Goal: Task Accomplishment & Management: Use online tool/utility

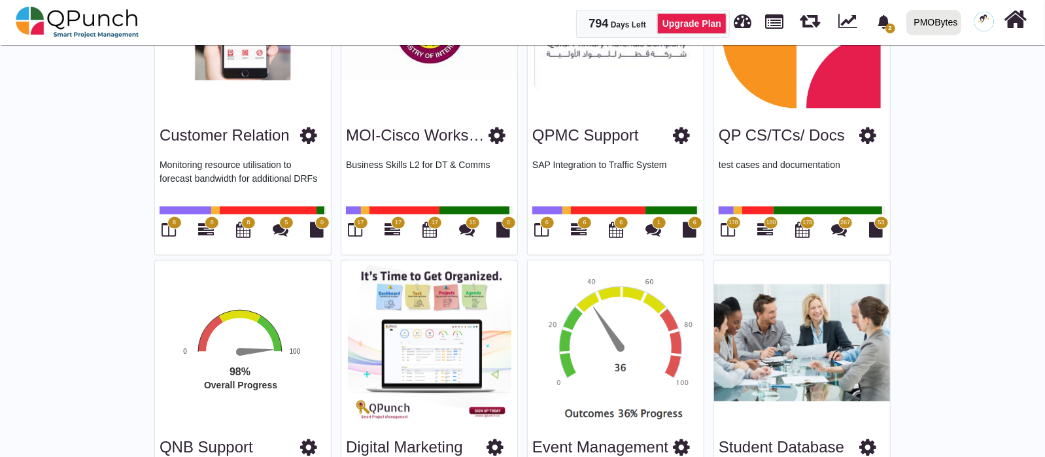
scroll to position [1290, 0]
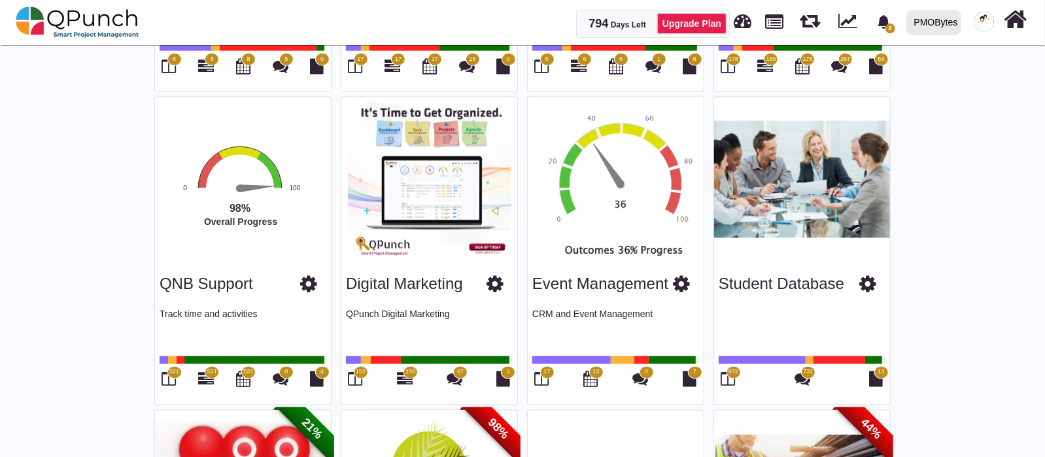
click at [737, 379] on div "972" at bounding box center [728, 380] width 19 height 22
click at [732, 379] on icon at bounding box center [728, 379] width 14 height 16
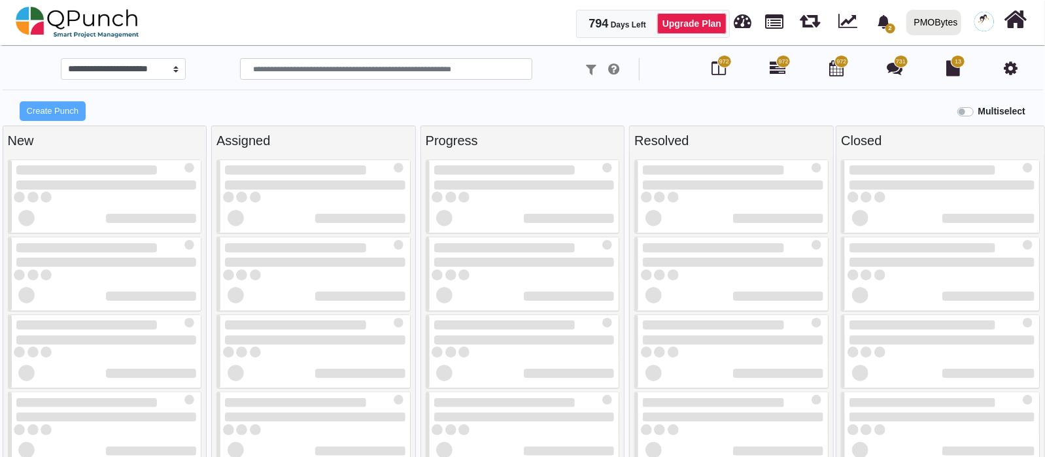
select select "*******"
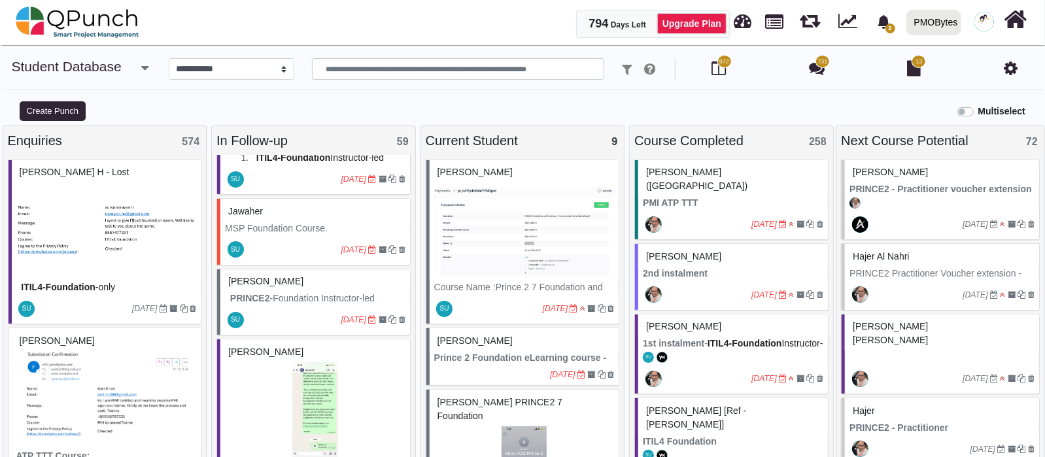
scroll to position [3269, 0]
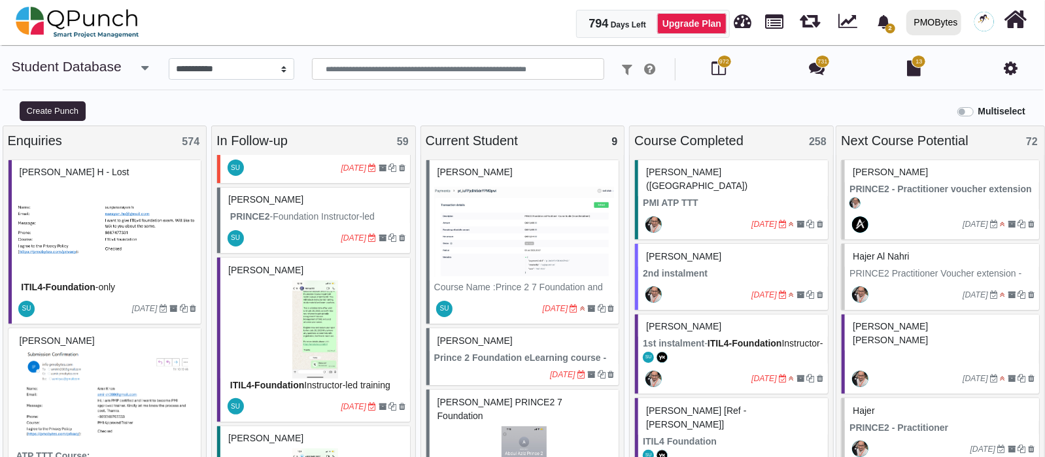
click at [335, 297] on img at bounding box center [315, 329] width 180 height 98
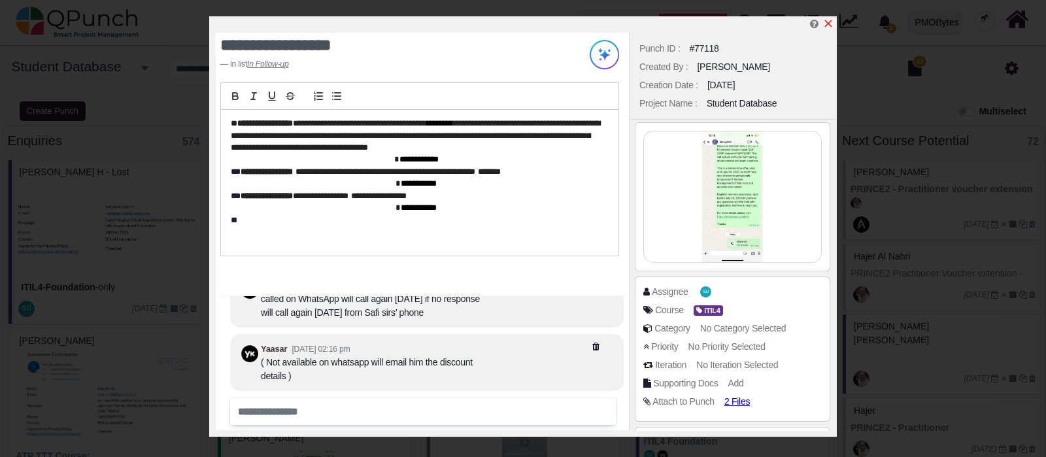
click at [826, 25] on icon "x" at bounding box center [828, 23] width 10 height 10
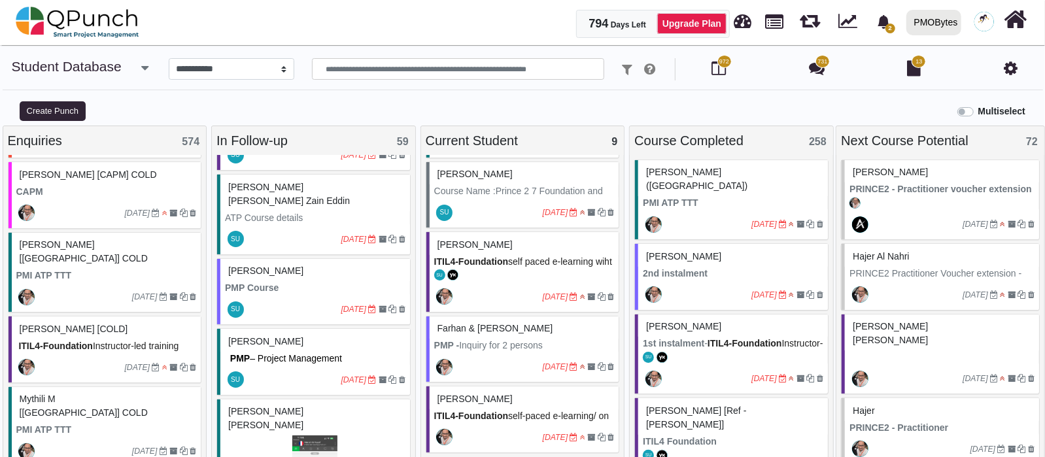
scroll to position [81, 0]
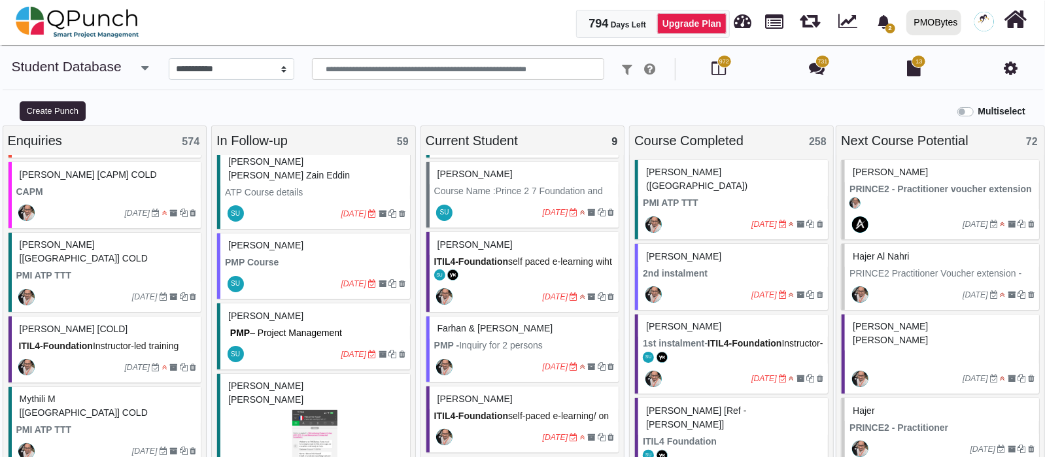
click at [280, 328] on span "– Project Management Professional" at bounding box center [285, 340] width 120 height 24
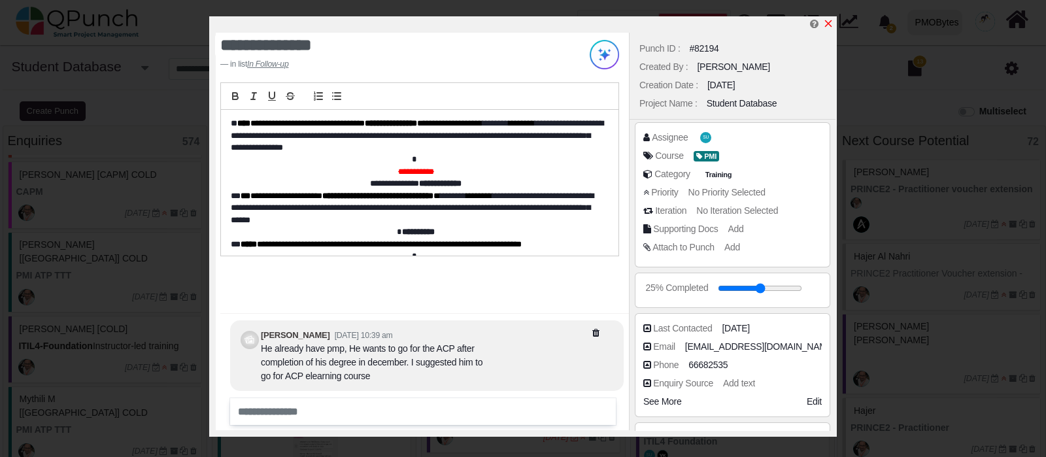
click at [827, 25] on icon "x" at bounding box center [828, 23] width 7 height 7
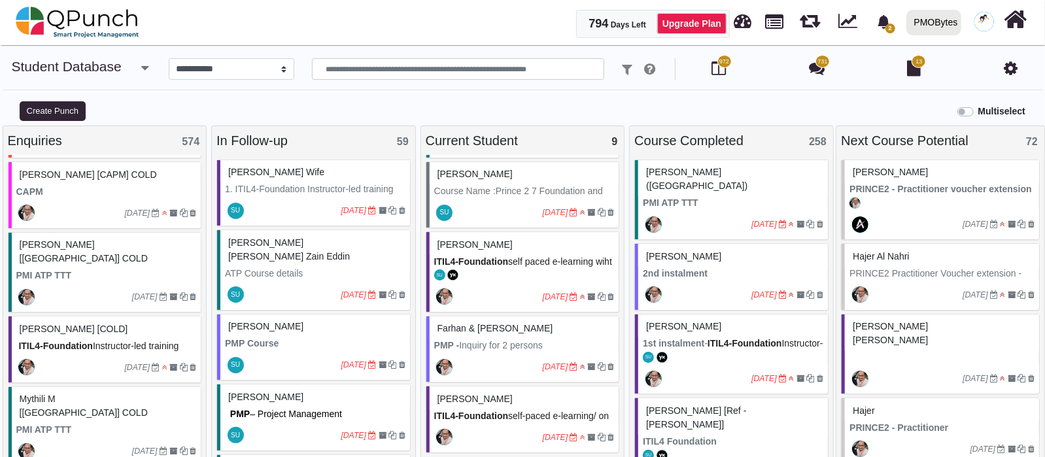
click at [299, 350] on div "[DATE]" at bounding box center [315, 365] width 190 height 30
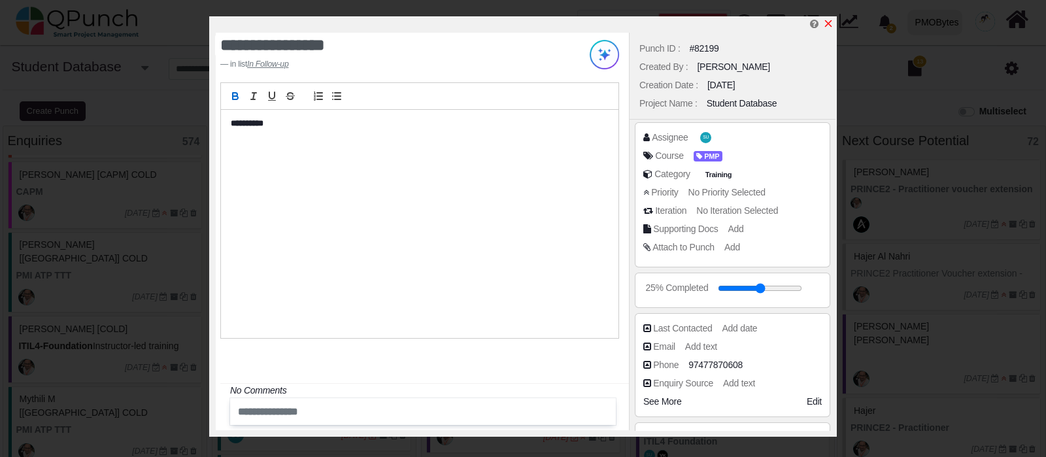
click at [823, 27] on icon "x" at bounding box center [828, 23] width 10 height 10
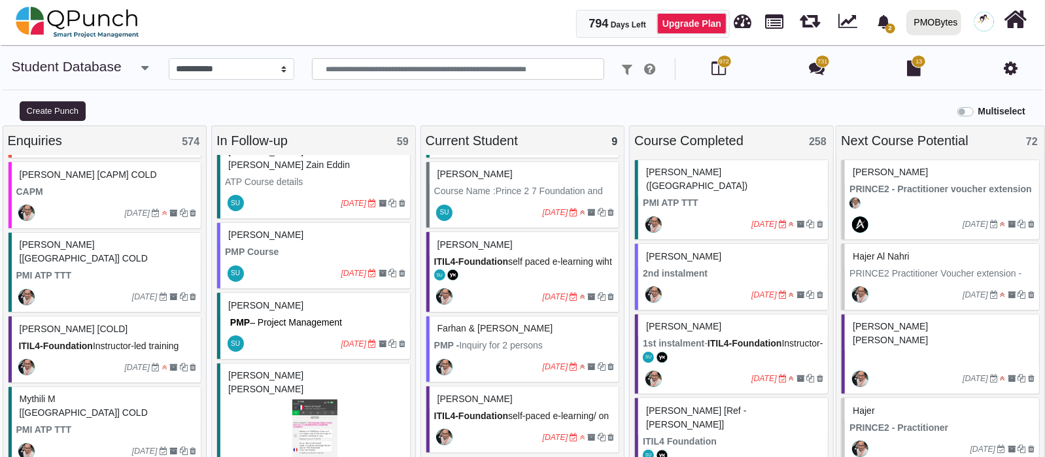
scroll to position [163, 0]
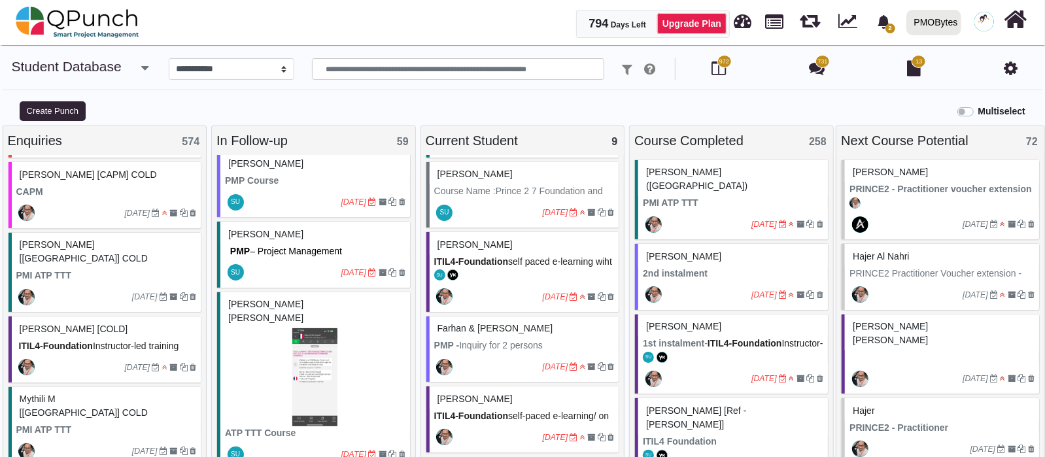
click at [252, 361] on img at bounding box center [315, 377] width 180 height 98
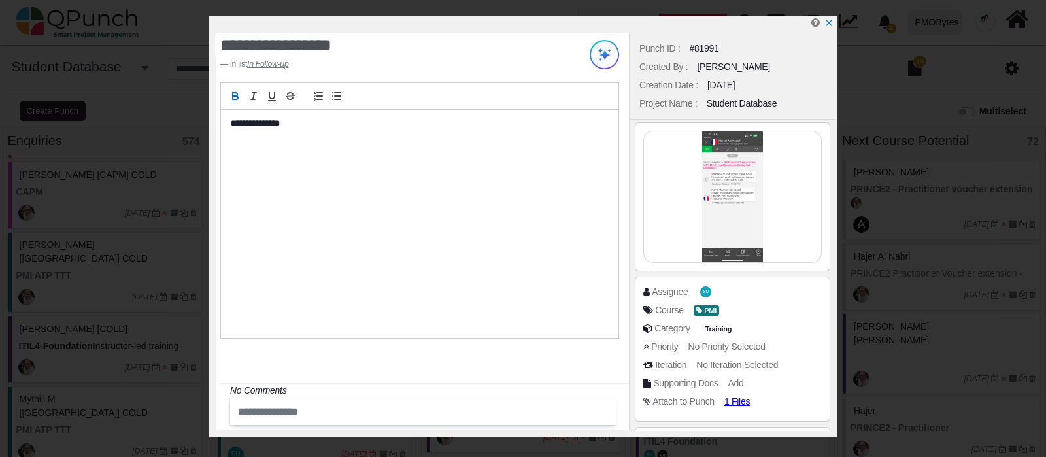
click at [835, 25] on div at bounding box center [526, 24] width 620 height 16
click at [828, 24] on icon "x" at bounding box center [828, 23] width 7 height 7
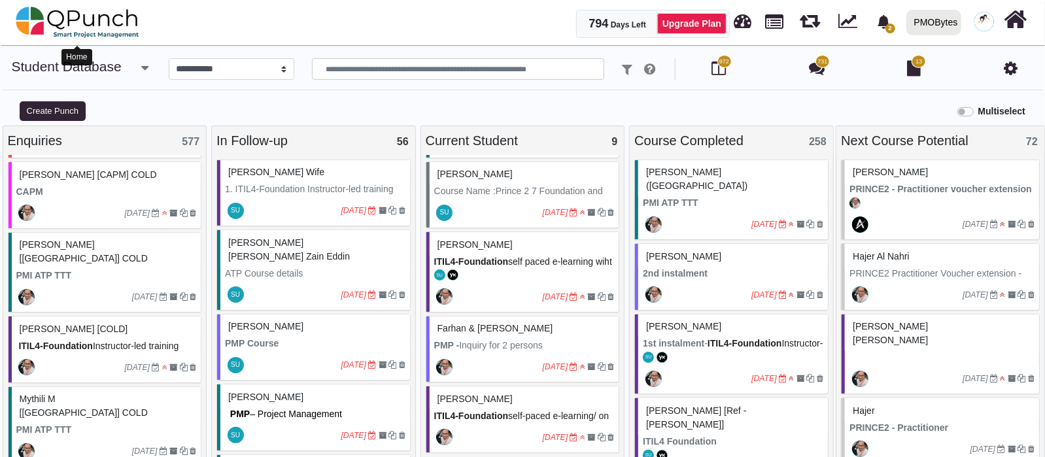
click at [120, 31] on img at bounding box center [78, 22] width 124 height 39
